Goal: Task Accomplishment & Management: Complete application form

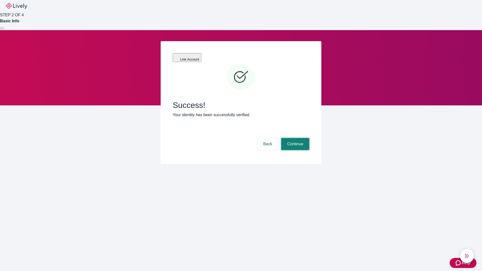
click at [294, 138] on button "Continue" at bounding box center [295, 144] width 28 height 12
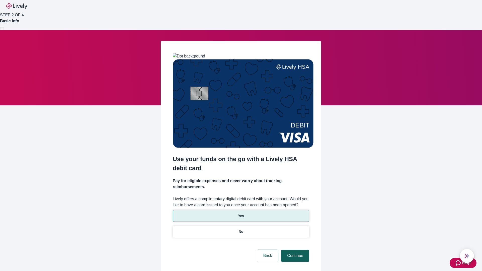
click at [241, 213] on p "Yes" at bounding box center [241, 215] width 6 height 5
click at [294, 250] on button "Continue" at bounding box center [295, 256] width 28 height 12
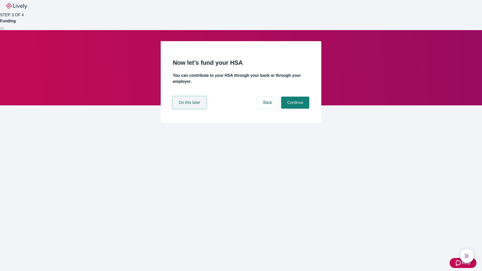
click at [190, 109] on button "Do this later" at bounding box center [189, 103] width 33 height 12
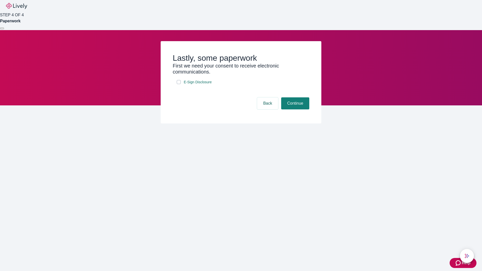
click at [179, 84] on input "E-Sign Disclosure" at bounding box center [179, 82] width 4 height 4
checkbox input "true"
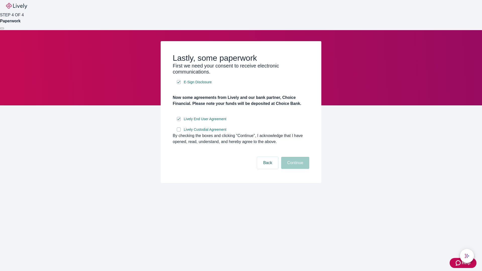
click at [179, 131] on input "Lively Custodial Agreement" at bounding box center [179, 129] width 4 height 4
checkbox input "true"
click at [294, 169] on button "Continue" at bounding box center [295, 163] width 28 height 12
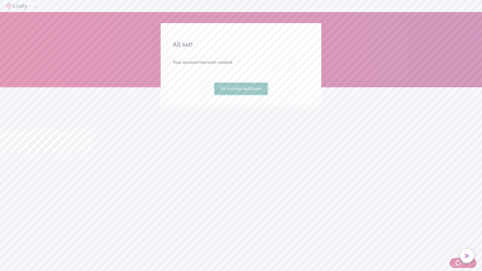
click at [241, 95] on link "Go to Lively dashboard" at bounding box center [240, 89] width 53 height 12
